Goal: Task Accomplishment & Management: Use online tool/utility

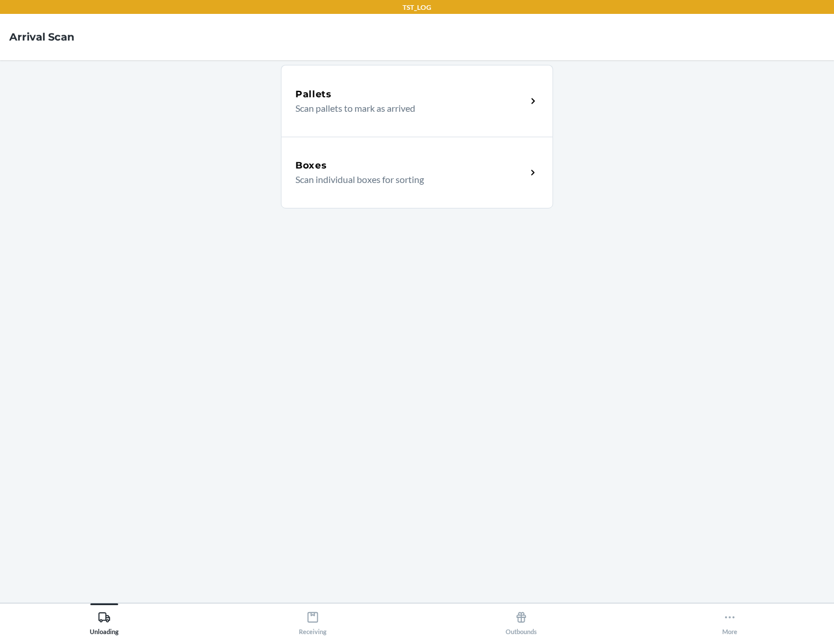
click at [411, 166] on div "Boxes" at bounding box center [410, 166] width 231 height 14
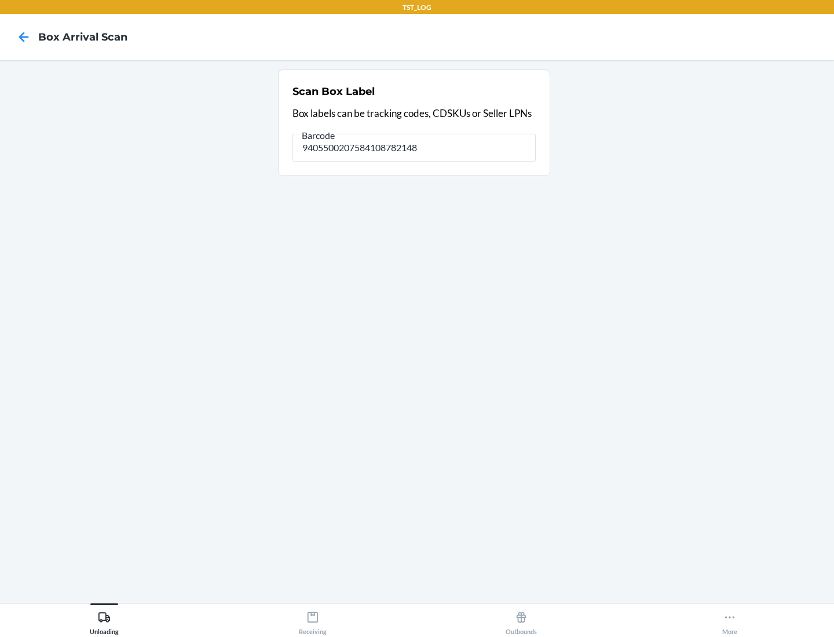
type input "9405500207584108782148"
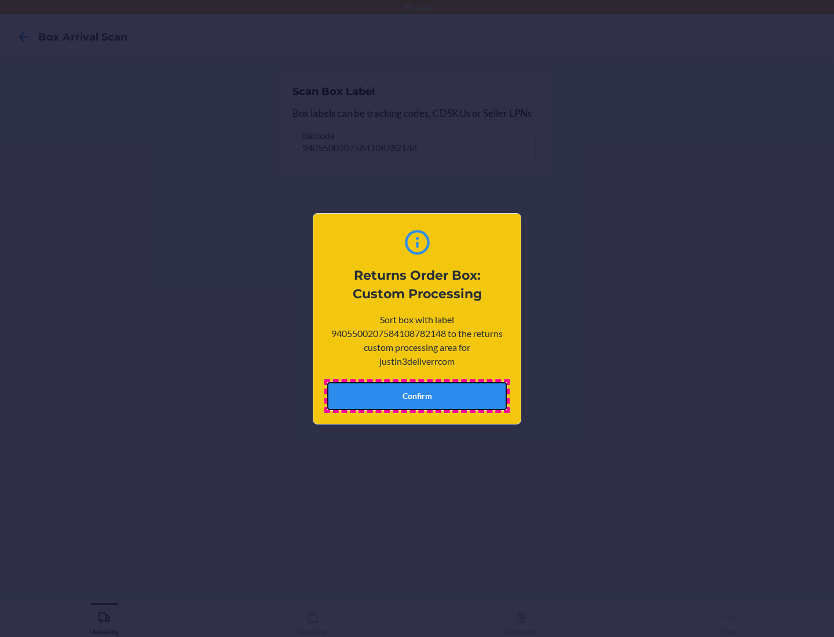
click at [417, 396] on button "Confirm" at bounding box center [417, 396] width 180 height 28
